Goal: Task Accomplishment & Management: Complete application form

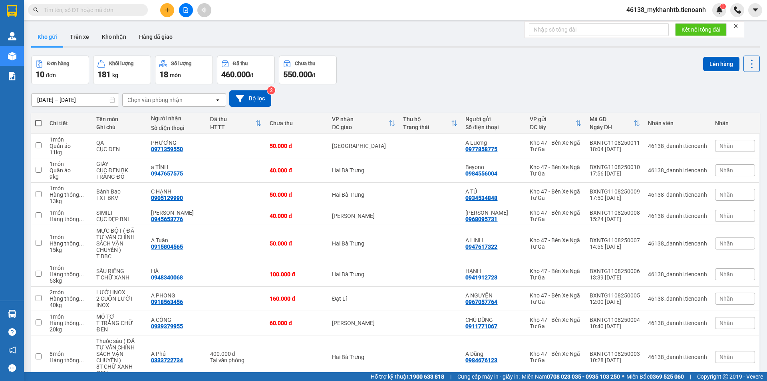
click at [168, 8] on icon "plus" at bounding box center [168, 10] width 6 height 6
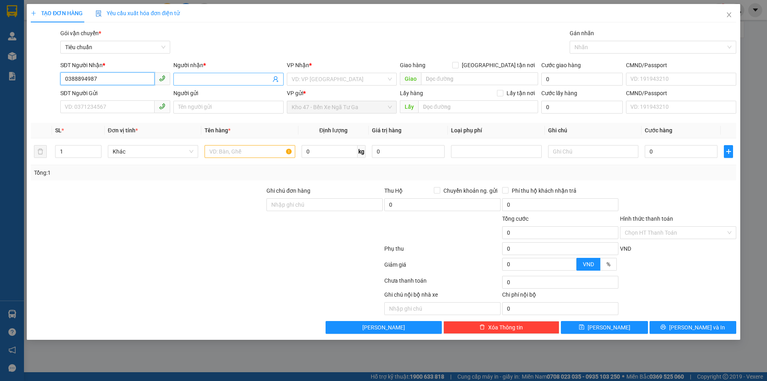
type input "0388894987"
click at [238, 77] on input "Người nhận *" at bounding box center [224, 79] width 92 height 9
type input "C"
type input "[PERSON_NAME]"
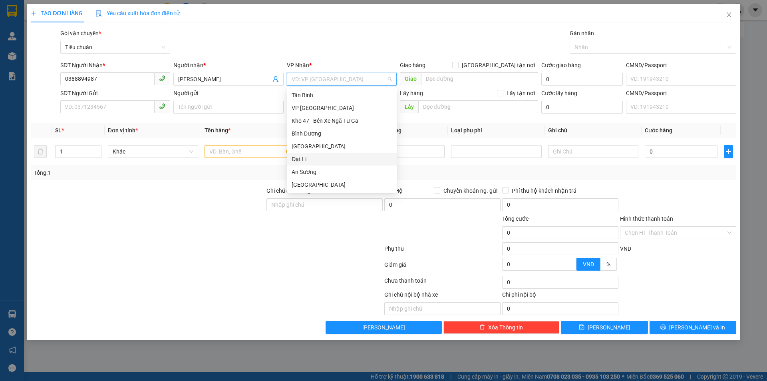
click at [327, 157] on div "Đạt Lí" at bounding box center [342, 159] width 100 height 9
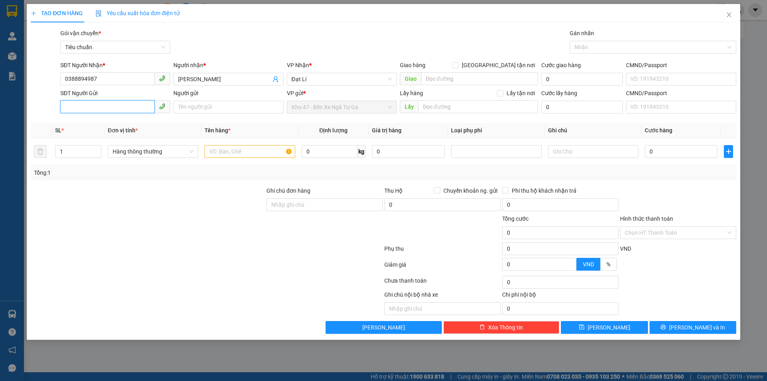
click at [86, 107] on input "SĐT Người Gửi" at bounding box center [107, 106] width 94 height 13
type input "0708062991"
click at [113, 123] on div "0708062991 - A Phúc" at bounding box center [115, 123] width 100 height 9
type input "A [DEMOGRAPHIC_DATA]"
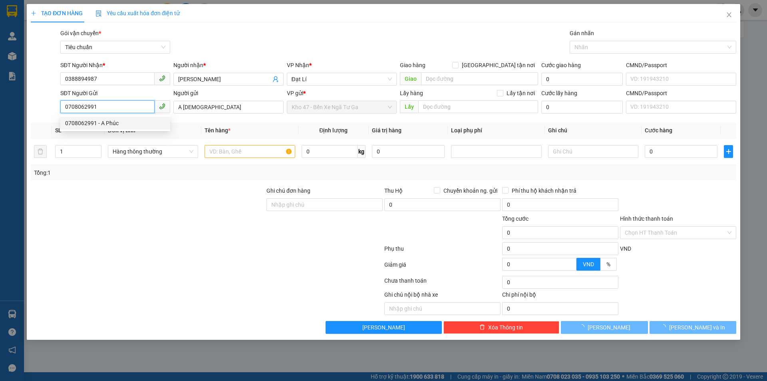
type input "0708062991"
click at [170, 264] on div at bounding box center [206, 266] width 353 height 16
type input "30.000"
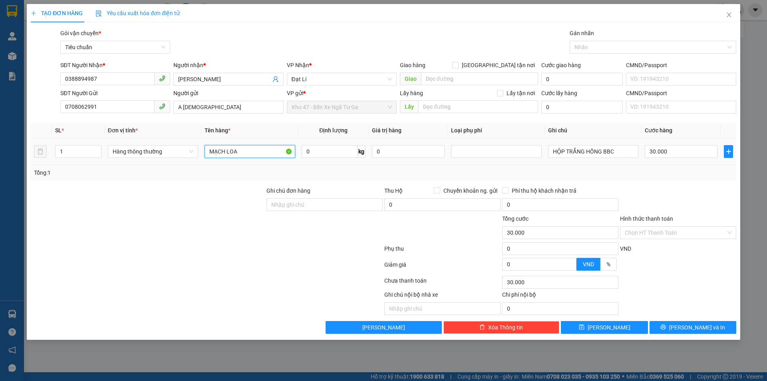
click at [238, 147] on input "MẠCH LOA" at bounding box center [249, 151] width 90 height 13
type input "l"
type input "LOA"
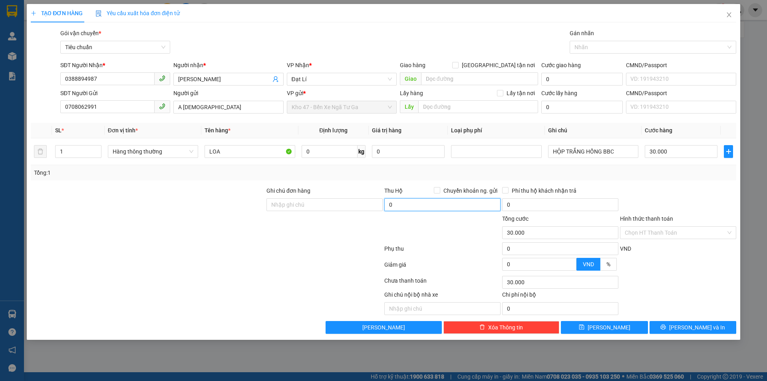
click at [429, 206] on input "0" at bounding box center [442, 204] width 116 height 13
type input "7.000.000"
click at [432, 236] on div at bounding box center [442, 228] width 118 height 28
click at [500, 157] on div at bounding box center [496, 151] width 90 height 13
click at [589, 177] on div "Tổng: 1" at bounding box center [383, 172] width 705 height 15
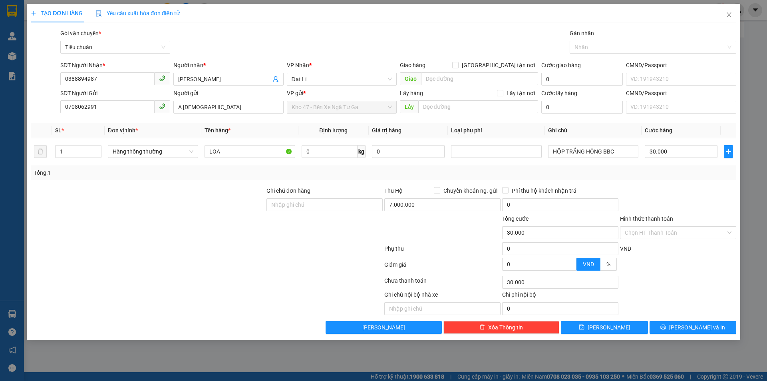
click at [647, 173] on div "Tổng: 1" at bounding box center [383, 172] width 699 height 9
click at [330, 148] on input "0" at bounding box center [329, 151] width 56 height 13
type input "50"
click at [341, 176] on div "Tổng: 1" at bounding box center [383, 172] width 699 height 9
type input "90.000"
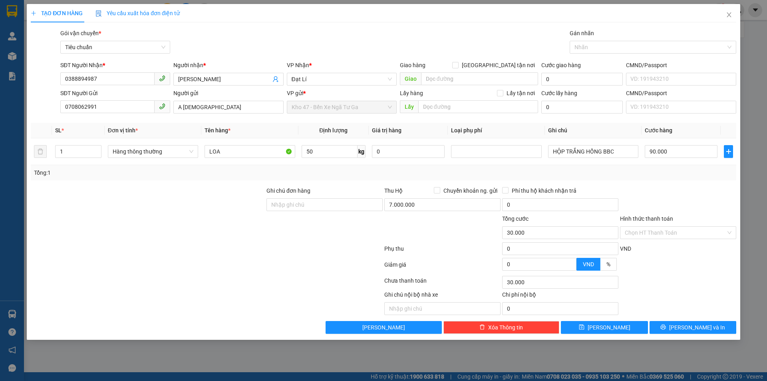
type input "90.000"
click at [679, 207] on div at bounding box center [678, 200] width 118 height 28
click at [671, 182] on div "Transit Pickup Surcharge Ids Transit Deliver Surcharge Ids Transit Deliver Surc…" at bounding box center [383, 181] width 705 height 305
click at [428, 240] on div at bounding box center [442, 228] width 118 height 28
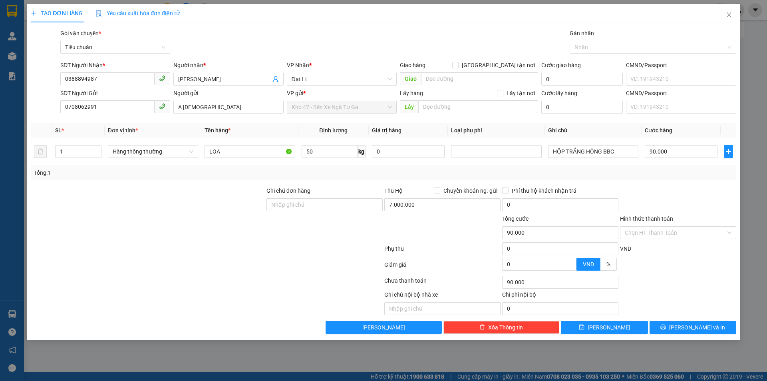
click at [684, 181] on div "Transit Pickup Surcharge Ids Transit Deliver Surcharge Ids Transit Deliver Surc…" at bounding box center [383, 181] width 705 height 305
click at [672, 190] on div at bounding box center [678, 200] width 118 height 28
drag, startPoint x: 468, startPoint y: 240, endPoint x: 416, endPoint y: 238, distance: 51.9
click at [468, 239] on div at bounding box center [442, 228] width 118 height 28
click at [730, 153] on icon "plus" at bounding box center [728, 151] width 6 height 6
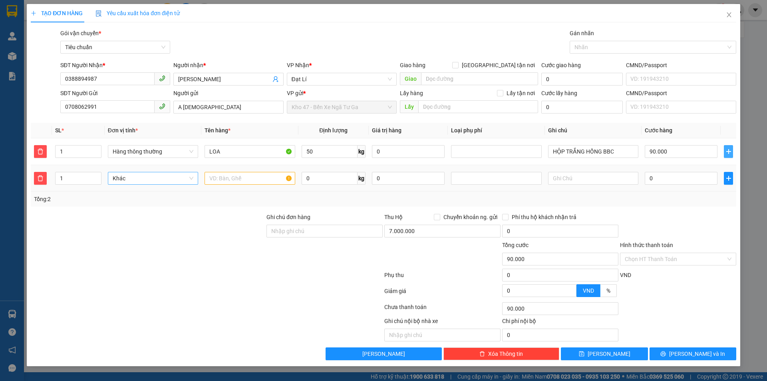
click at [178, 177] on span "Khác" at bounding box center [153, 178] width 81 height 12
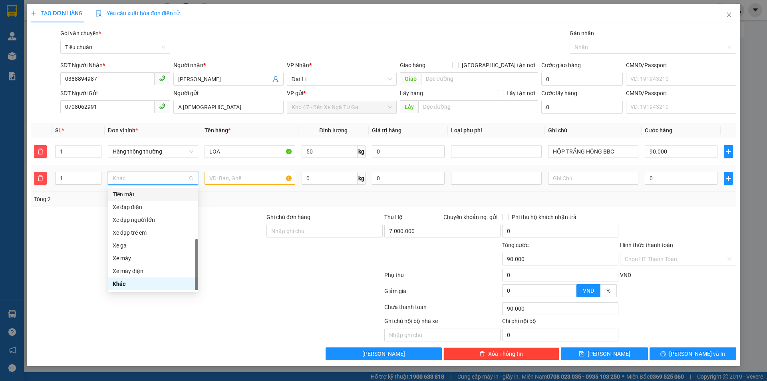
click at [146, 194] on div "Tiền mặt" at bounding box center [153, 194] width 81 height 9
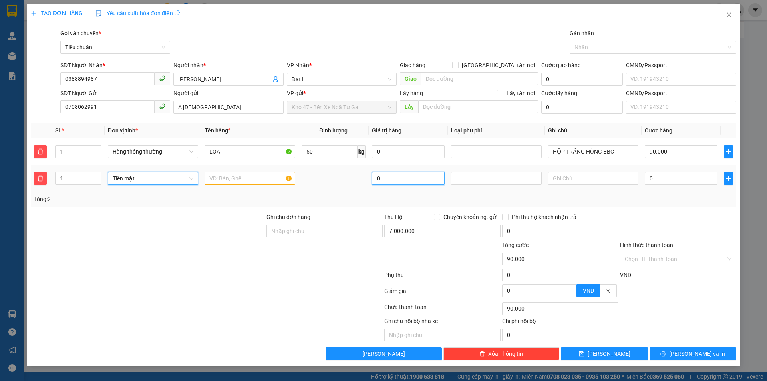
click at [404, 176] on input "0" at bounding box center [408, 178] width 73 height 13
type input "7.000.000"
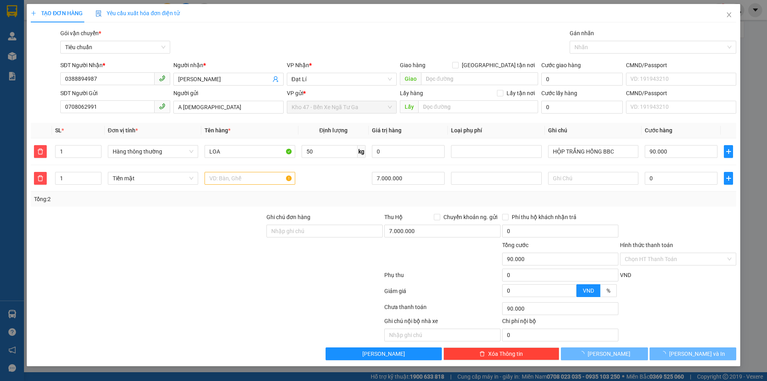
click at [418, 198] on div "Tổng: 2" at bounding box center [383, 198] width 699 height 9
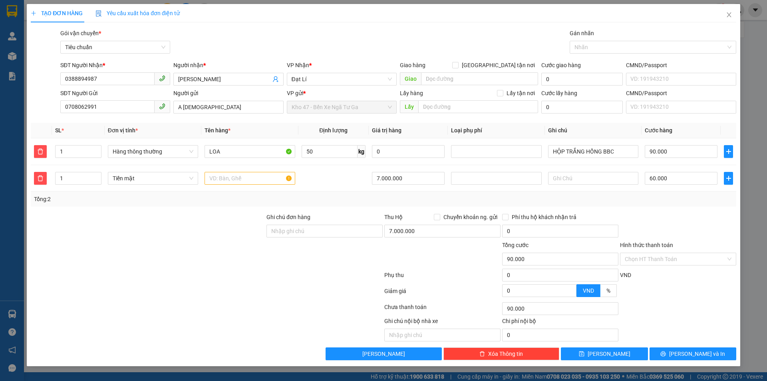
type input "150.000"
type input "60.000"
click at [38, 180] on icon "delete" at bounding box center [40, 178] width 6 height 6
type input "90.000"
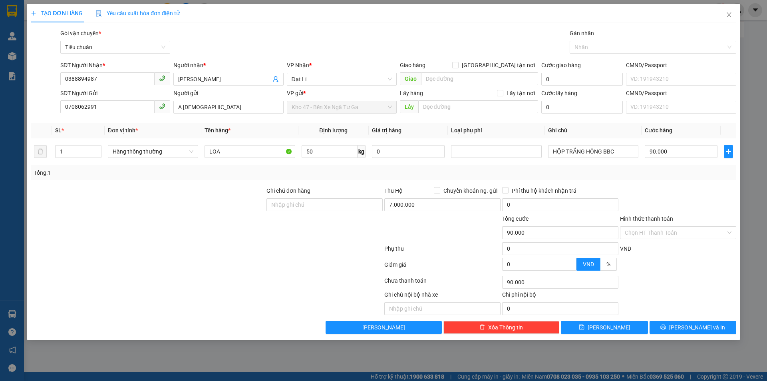
click at [694, 176] on div "Tổng: 1" at bounding box center [383, 172] width 699 height 9
click at [681, 229] on input "Hình thức thanh toán" at bounding box center [675, 232] width 101 height 12
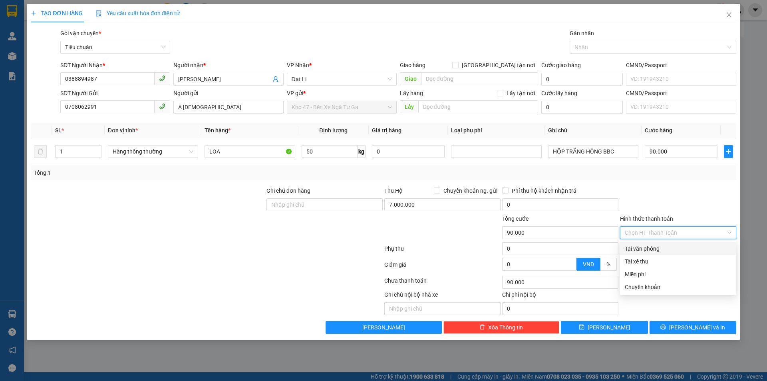
click at [686, 247] on div "Tại văn phòng" at bounding box center [678, 248] width 107 height 9
type input "0"
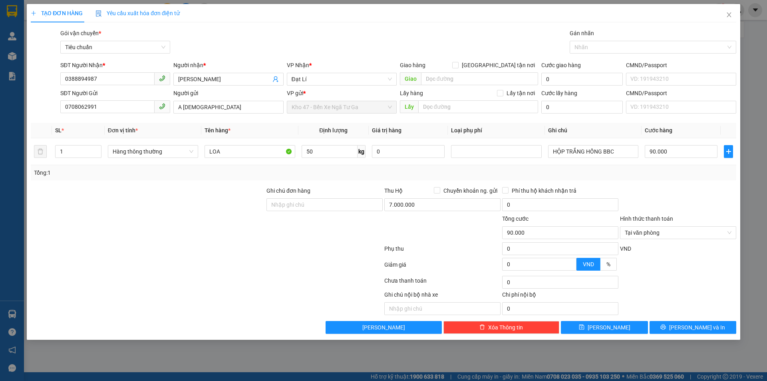
click at [679, 195] on div at bounding box center [678, 200] width 118 height 28
click at [666, 327] on icon "printer" at bounding box center [663, 327] width 6 height 6
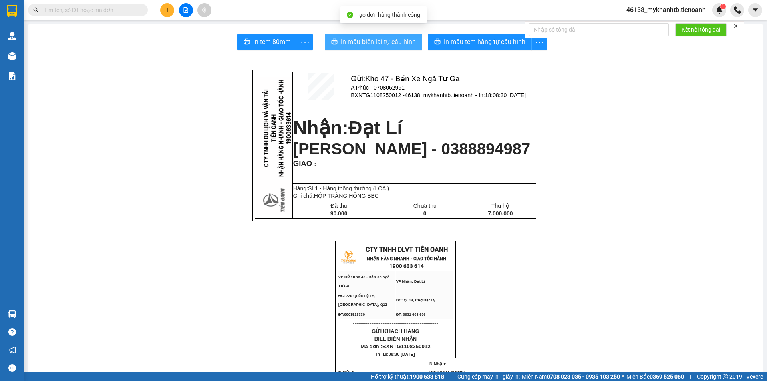
click at [367, 38] on span "In mẫu biên lai tự cấu hình" at bounding box center [378, 42] width 75 height 10
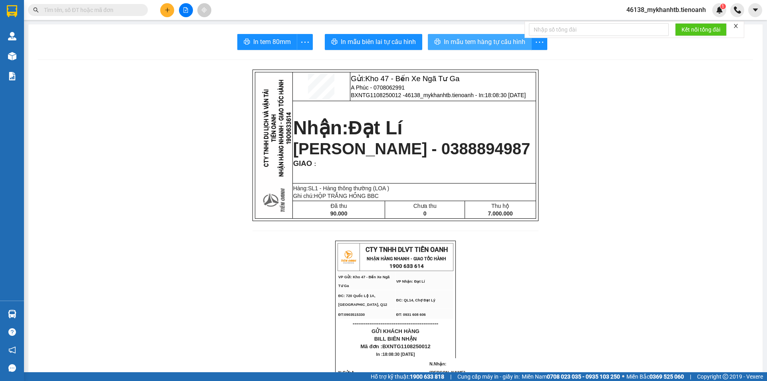
click at [504, 45] on span "In mẫu tem hàng tự cấu hình" at bounding box center [484, 42] width 81 height 10
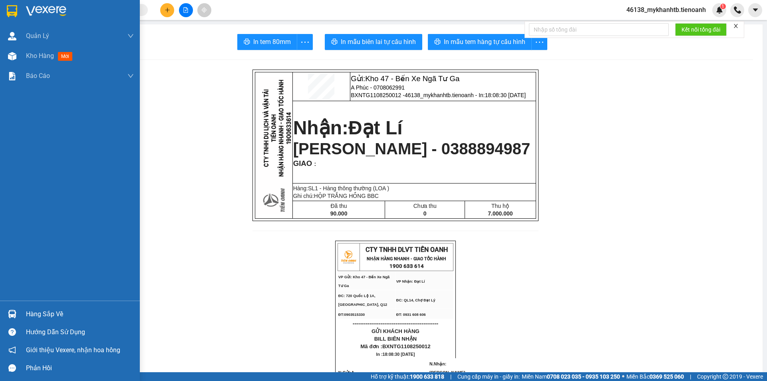
click at [26, 12] on div at bounding box center [70, 13] width 140 height 26
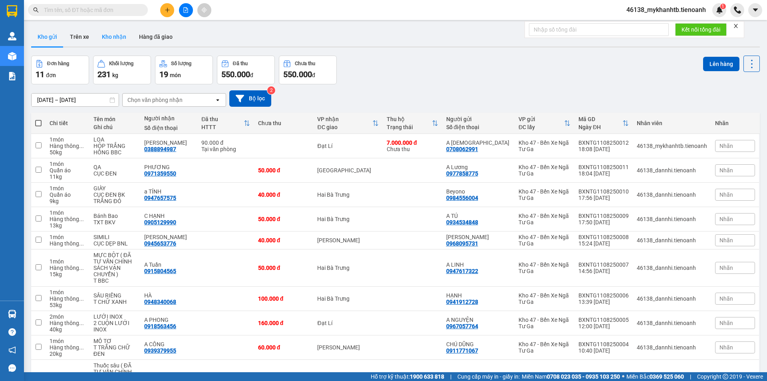
click at [102, 38] on button "Kho nhận" at bounding box center [113, 36] width 37 height 19
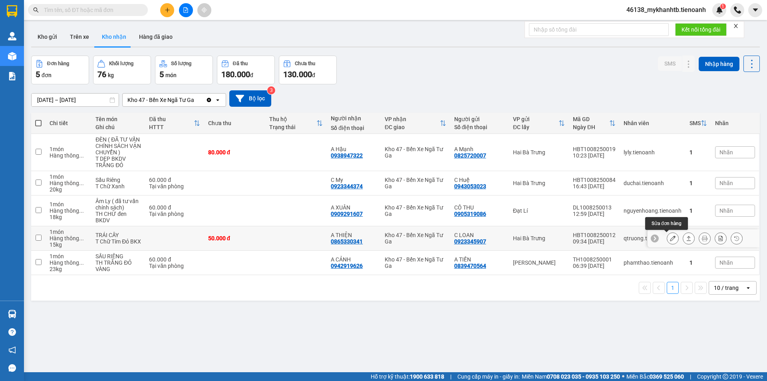
click at [667, 237] on button at bounding box center [672, 238] width 11 height 14
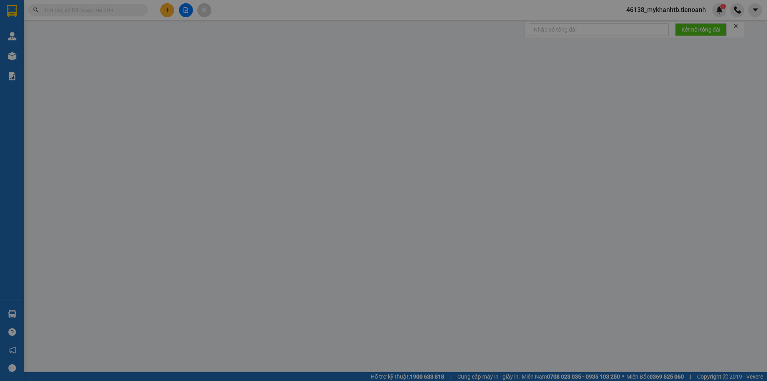
type input "0865330341"
type input "A THIỆN"
type input "0923345907"
type input "C LOAN"
type input "50.000"
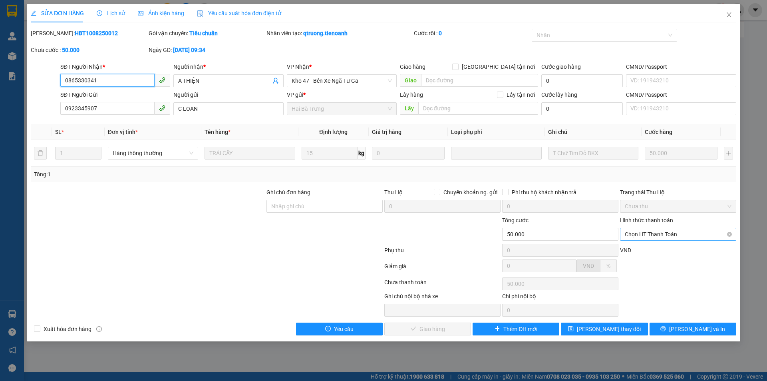
click at [659, 234] on span "Chọn HT Thanh Toán" at bounding box center [678, 234] width 107 height 12
click at [660, 248] on div "Tại văn phòng" at bounding box center [678, 250] width 107 height 9
type input "0"
click at [424, 329] on span "[PERSON_NAME] và Giao hàng" at bounding box center [437, 328] width 77 height 9
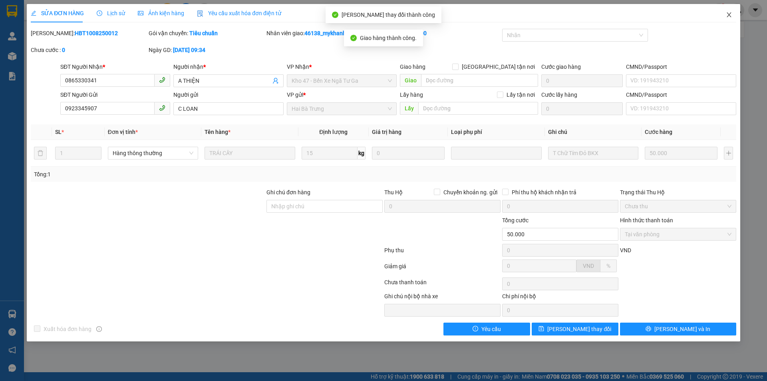
click at [720, 19] on span "Close" at bounding box center [729, 15] width 22 height 22
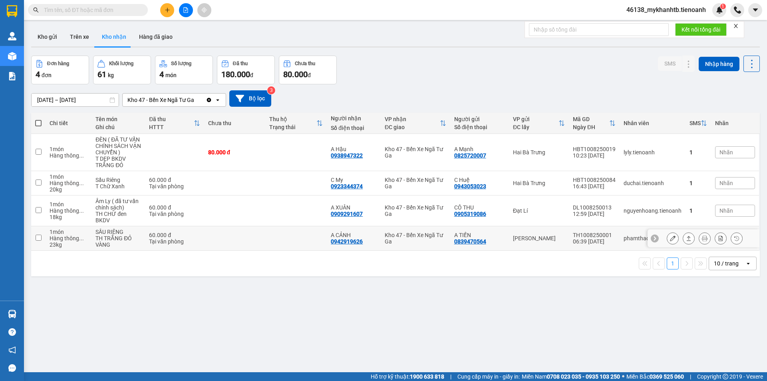
click at [667, 235] on button at bounding box center [672, 238] width 11 height 14
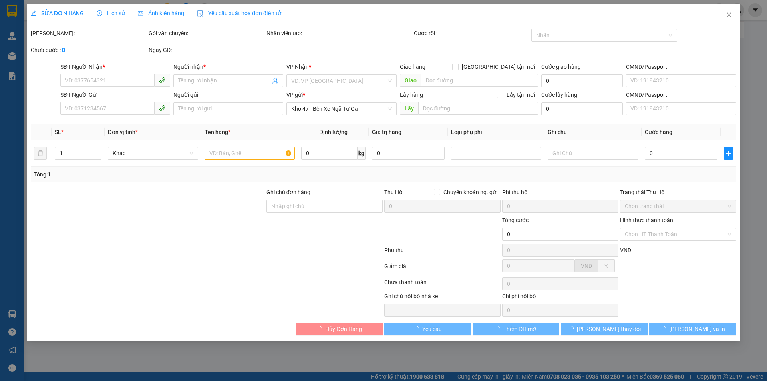
type input "0942919626"
type input "A CẢNH"
type input "0839470564"
type input "A TIẾN"
type input "040078028669"
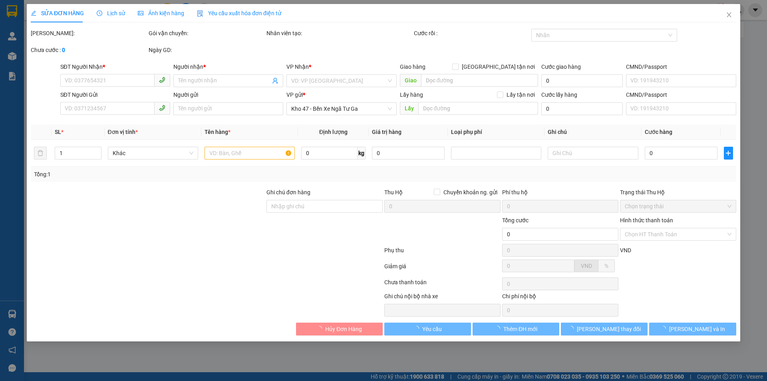
type input "60.000"
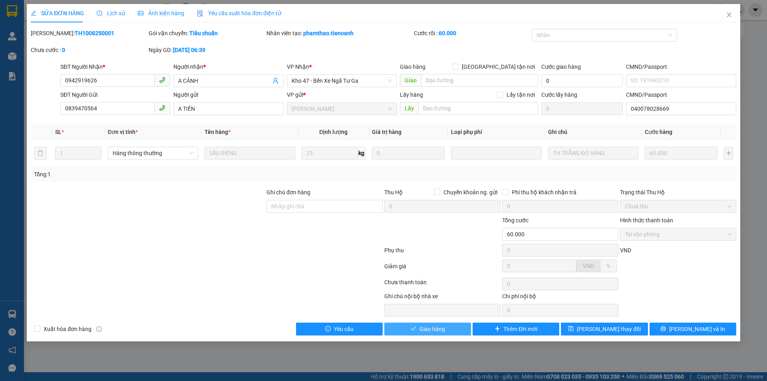
click at [412, 325] on button "Giao hàng" at bounding box center [427, 328] width 87 height 13
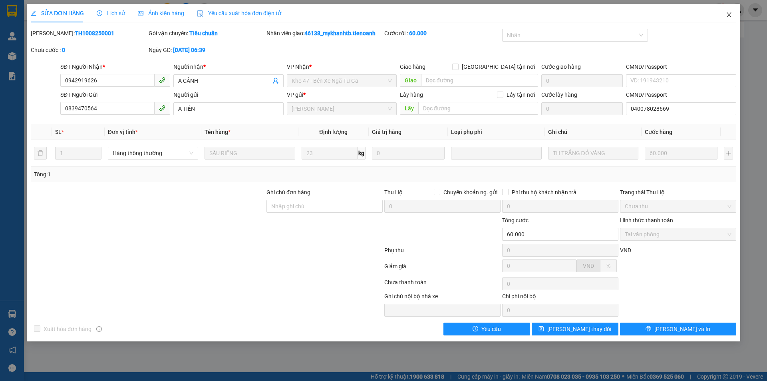
click at [726, 17] on icon "close" at bounding box center [729, 15] width 6 height 6
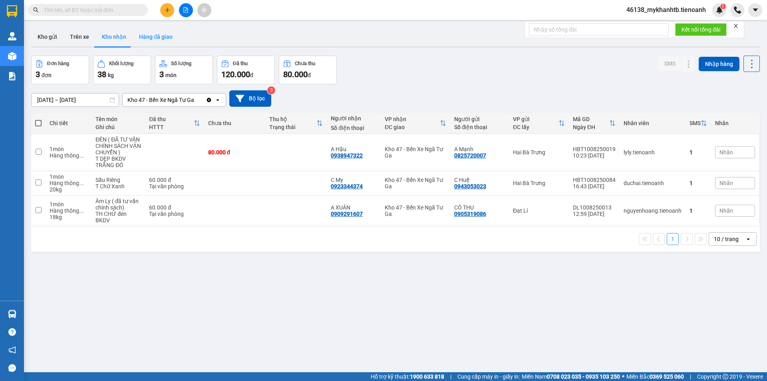
drag, startPoint x: 157, startPoint y: 36, endPoint x: 147, endPoint y: 59, distance: 25.0
click at [157, 37] on button "Hàng đã giao" at bounding box center [156, 36] width 46 height 19
